Goal: Task Accomplishment & Management: Complete application form

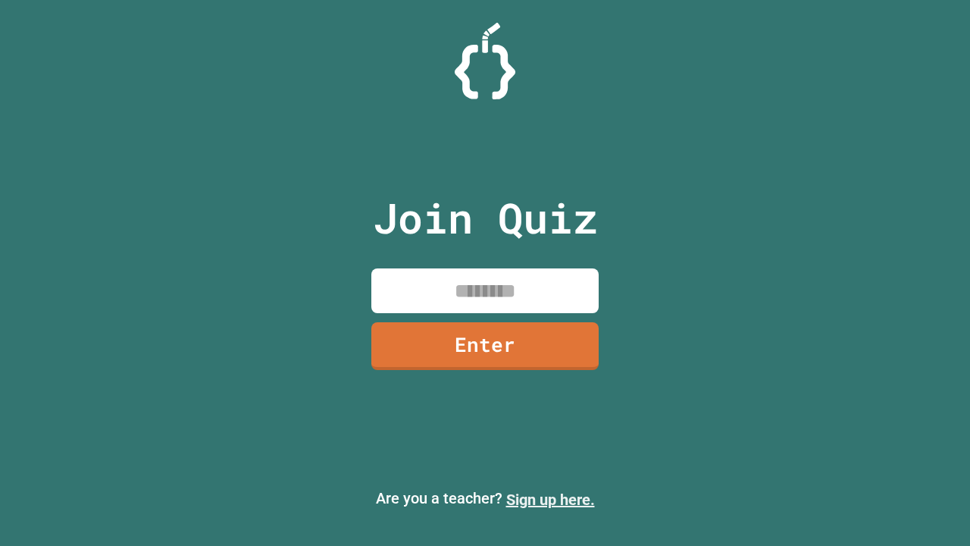
click at [550, 500] on link "Sign up here." at bounding box center [550, 499] width 89 height 18
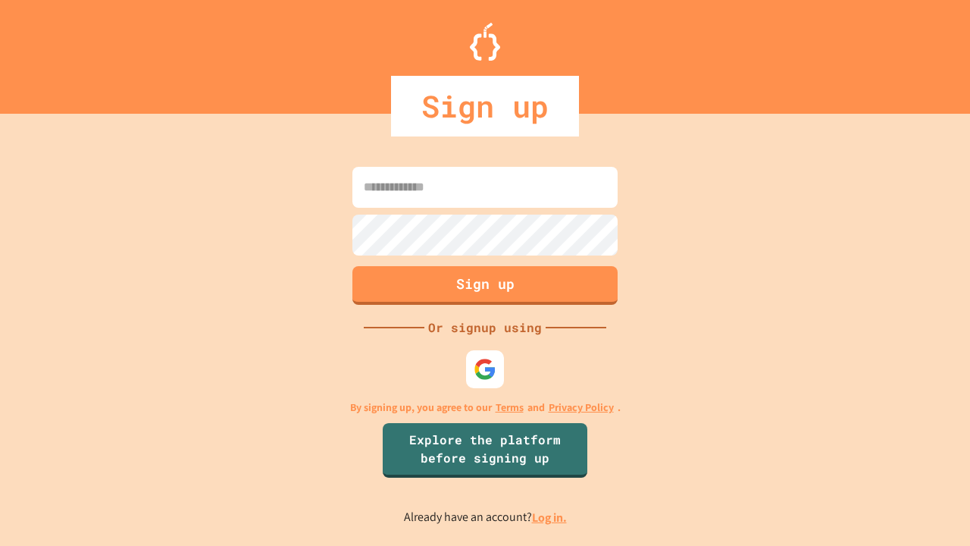
click at [550, 517] on link "Log in." at bounding box center [549, 517] width 35 height 16
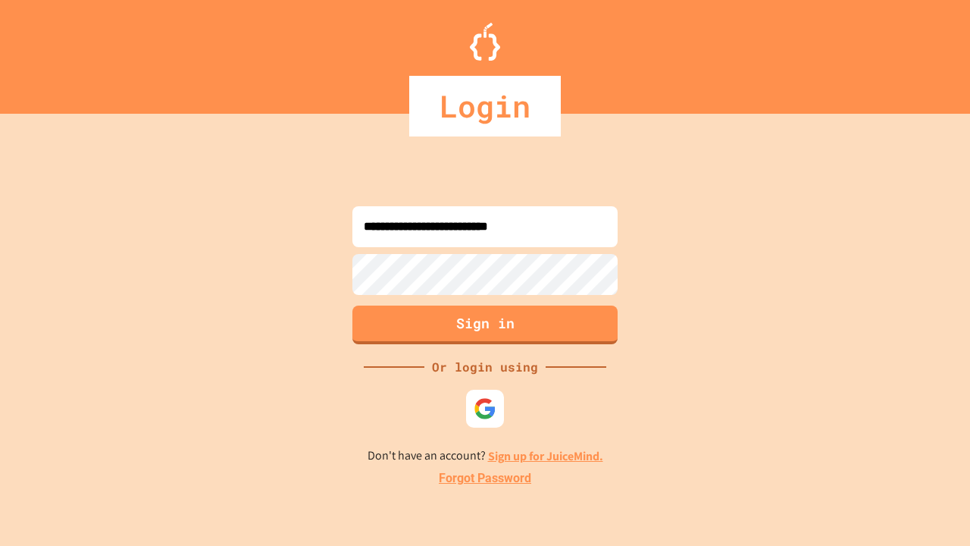
type input "**********"
